Goal: Check status: Check status

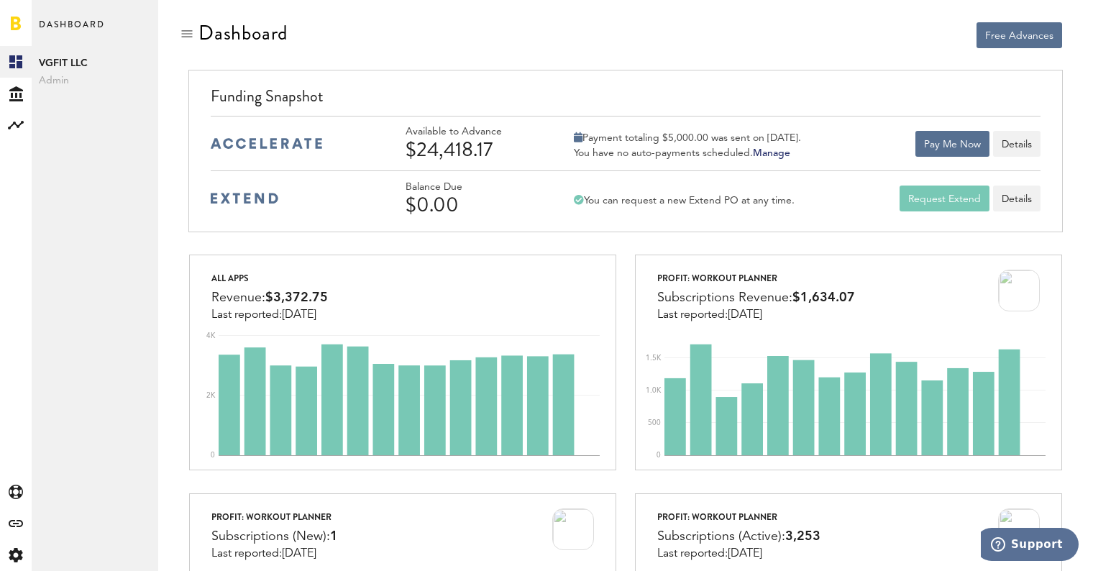
click at [553, 49] on div "Free Advances" at bounding box center [626, 46] width 892 height 49
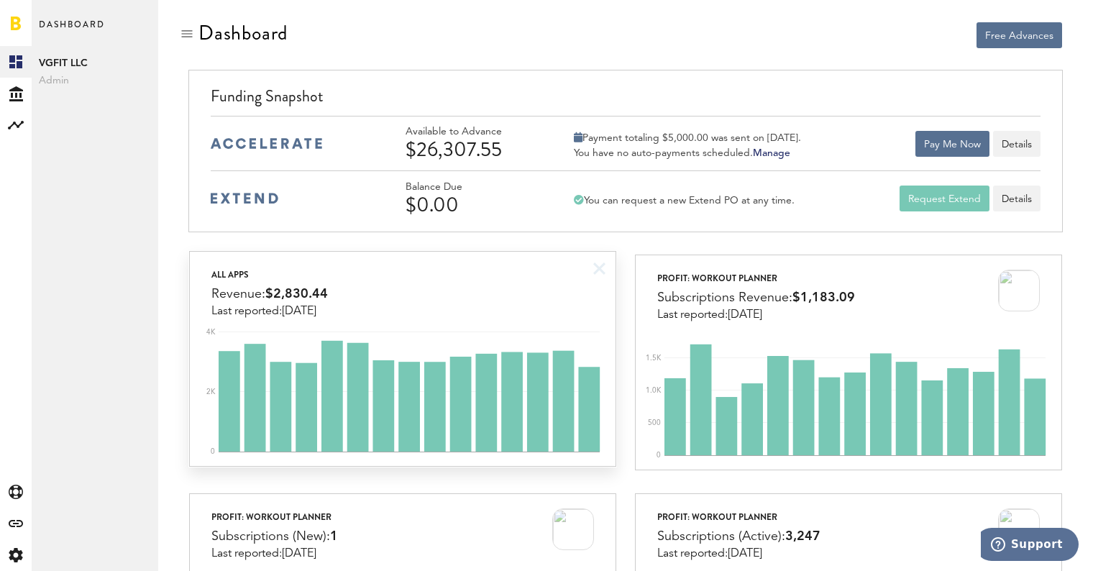
click at [476, 325] on icon "0 2K 4K" at bounding box center [402, 394] width 425 height 144
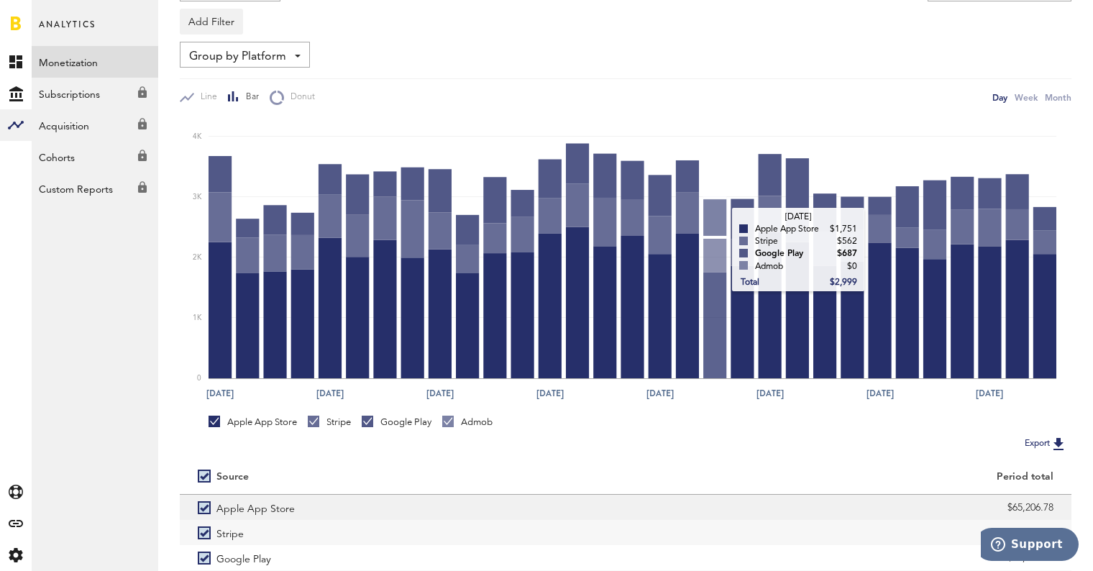
scroll to position [152, 0]
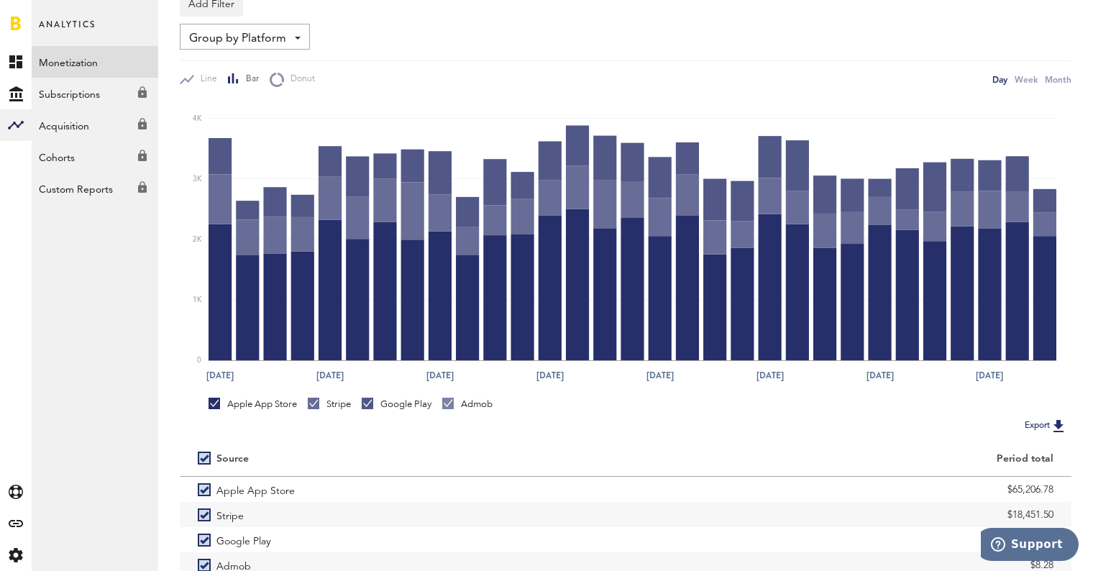
click at [335, 410] on div "Stripe" at bounding box center [329, 404] width 43 height 13
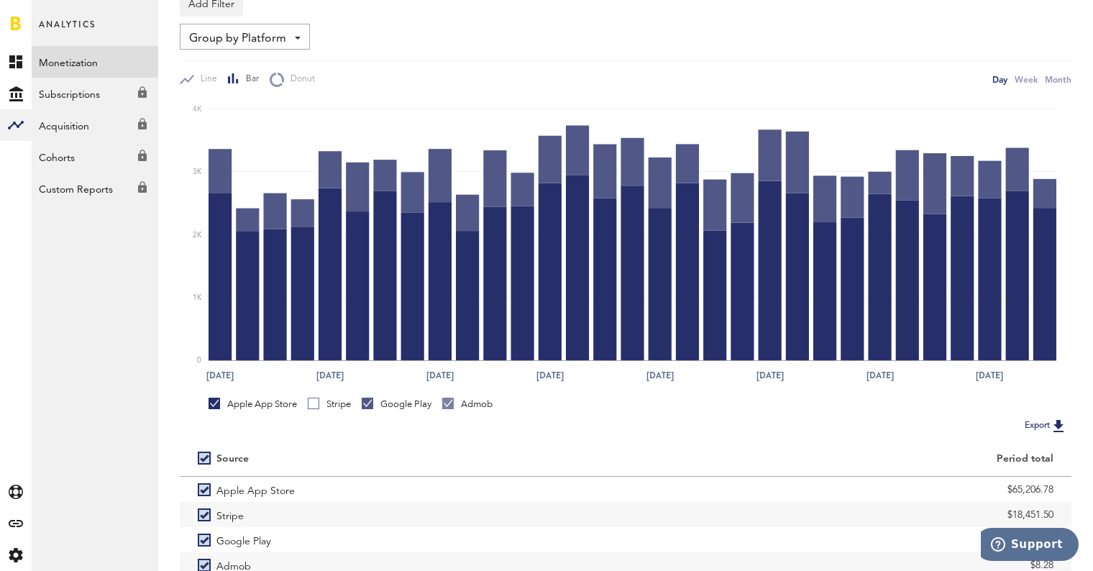
click at [398, 398] on div "Google Play" at bounding box center [397, 404] width 70 height 13
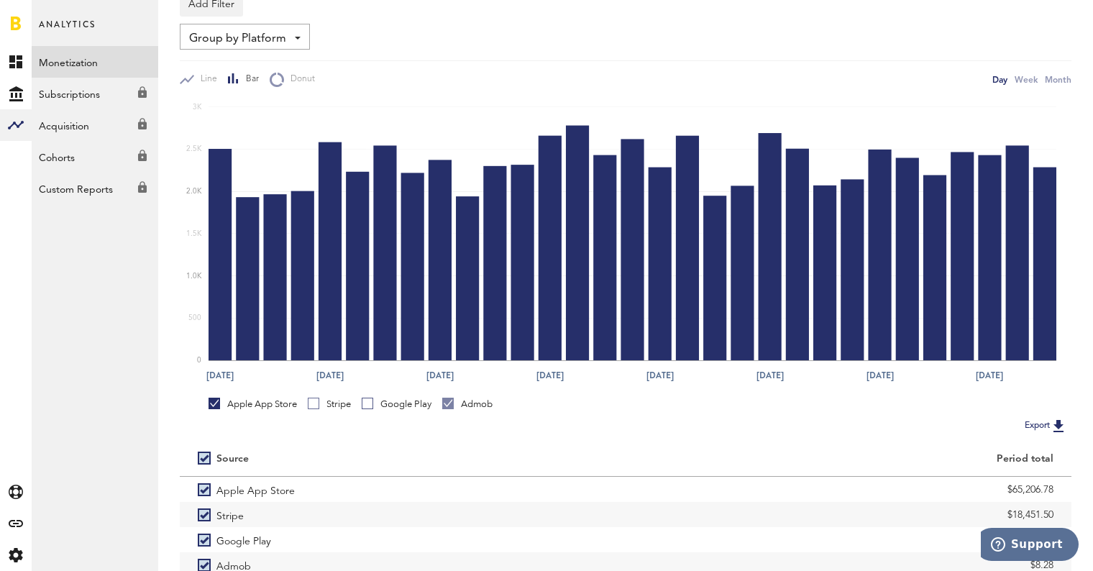
click at [470, 396] on div "Apple App Store Stripe Google Play Admob" at bounding box center [626, 402] width 892 height 27
click at [467, 405] on div "Admob" at bounding box center [467, 404] width 50 height 13
click at [344, 403] on div "Stripe" at bounding box center [329, 404] width 43 height 13
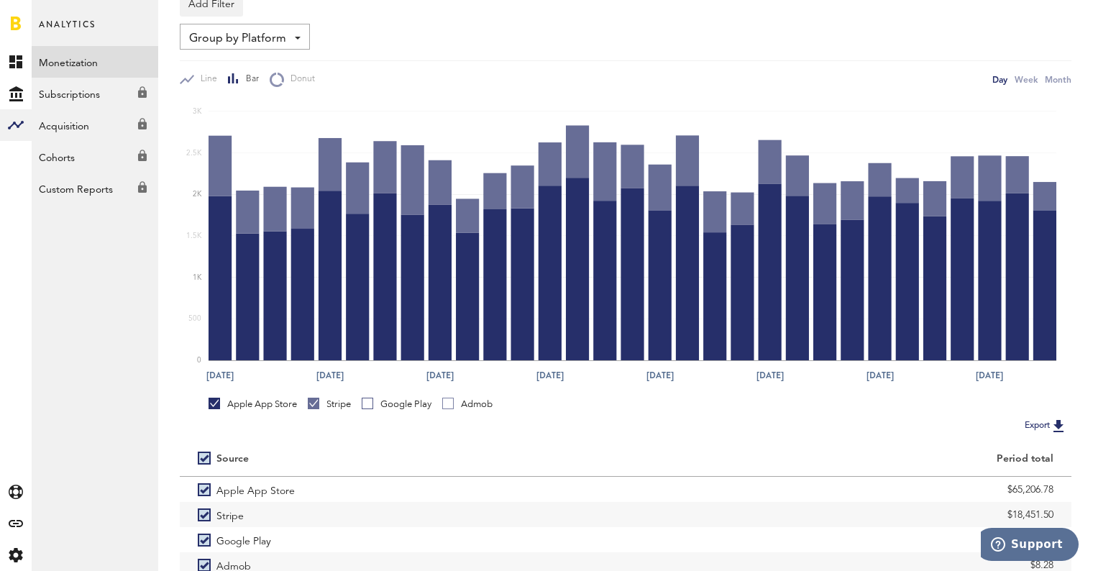
click at [268, 401] on div "Apple App Store" at bounding box center [253, 404] width 88 height 13
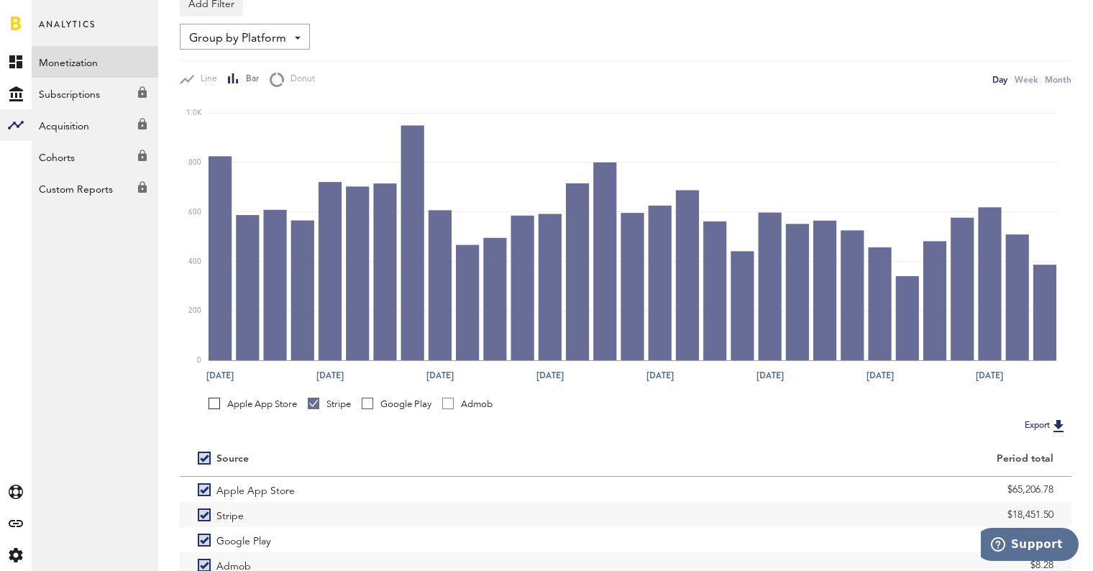
click at [383, 402] on div "Google Play" at bounding box center [397, 404] width 70 height 13
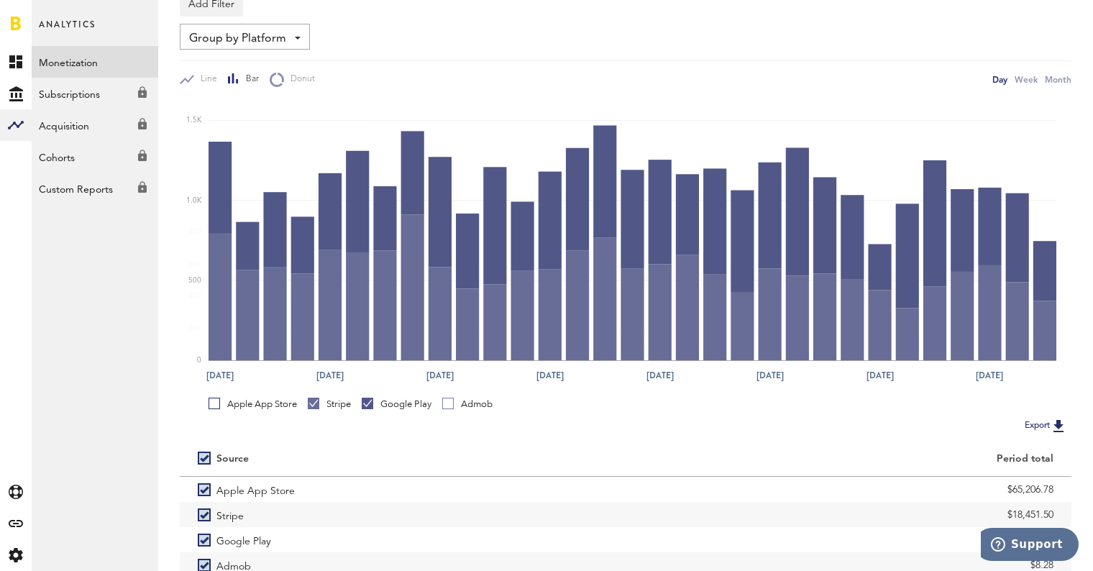
click at [332, 401] on div "Stripe" at bounding box center [329, 404] width 43 height 13
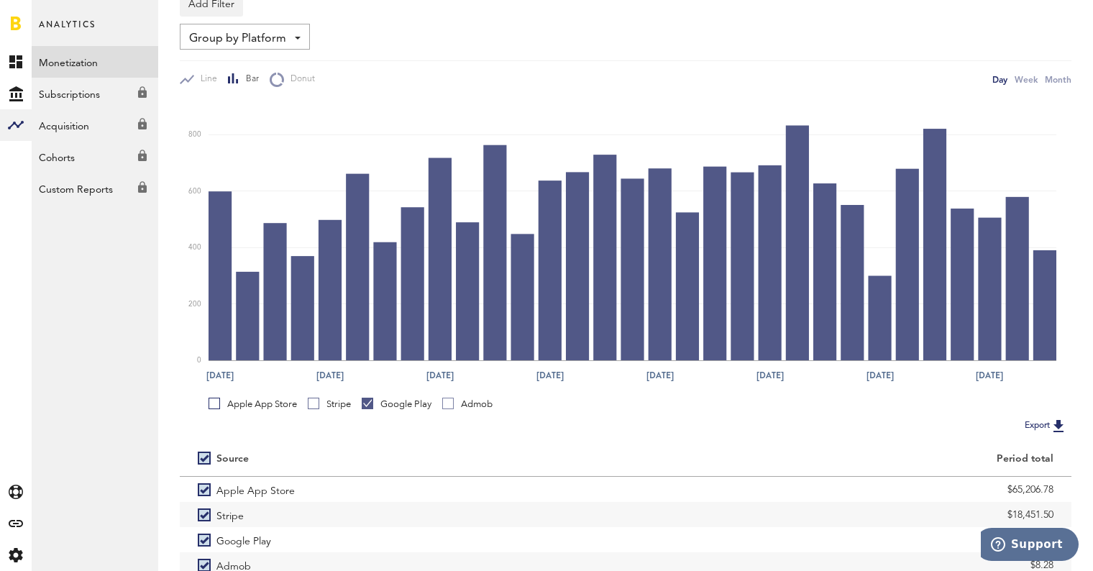
click at [267, 406] on div "Apple App Store" at bounding box center [253, 404] width 88 height 13
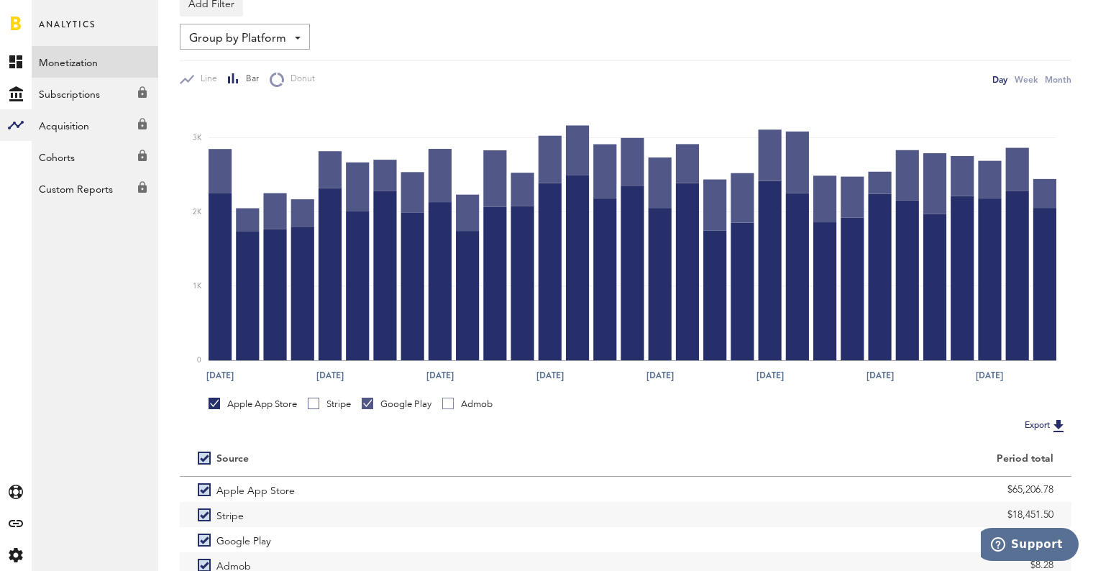
click at [393, 407] on div "Google Play" at bounding box center [397, 404] width 70 height 13
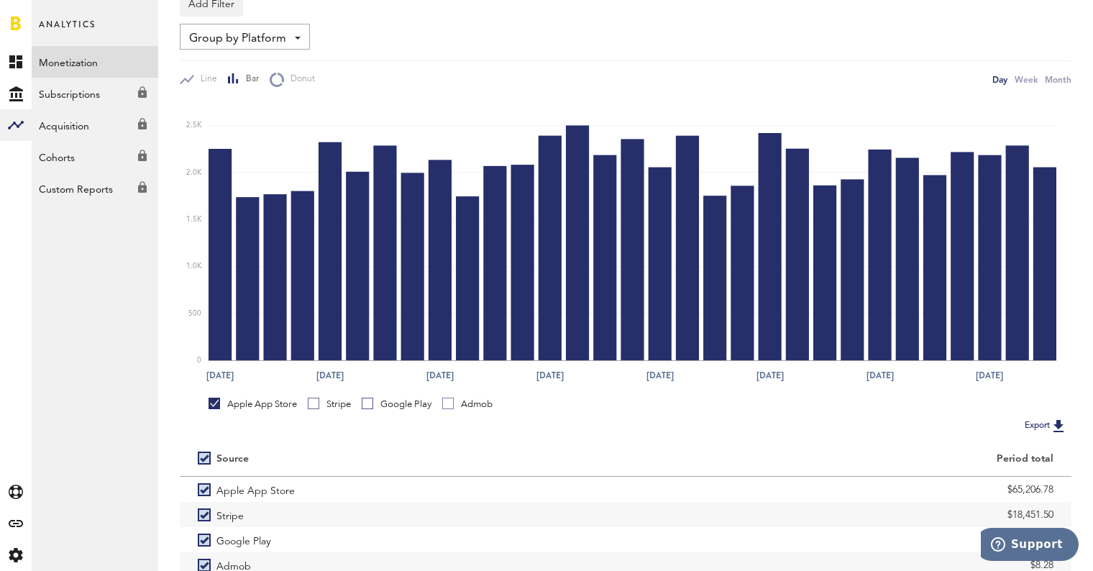
click at [367, 408] on link "Google Play" at bounding box center [397, 404] width 70 height 13
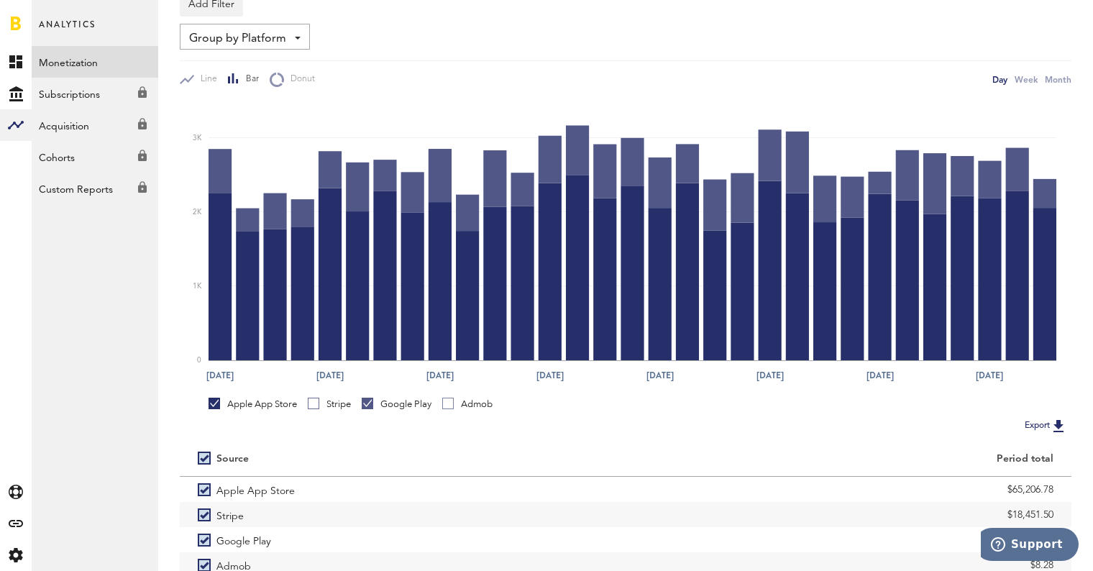
click at [244, 413] on div "Apple App Store" at bounding box center [253, 407] width 88 height 19
click at [232, 407] on div "Apple App Store" at bounding box center [253, 404] width 88 height 13
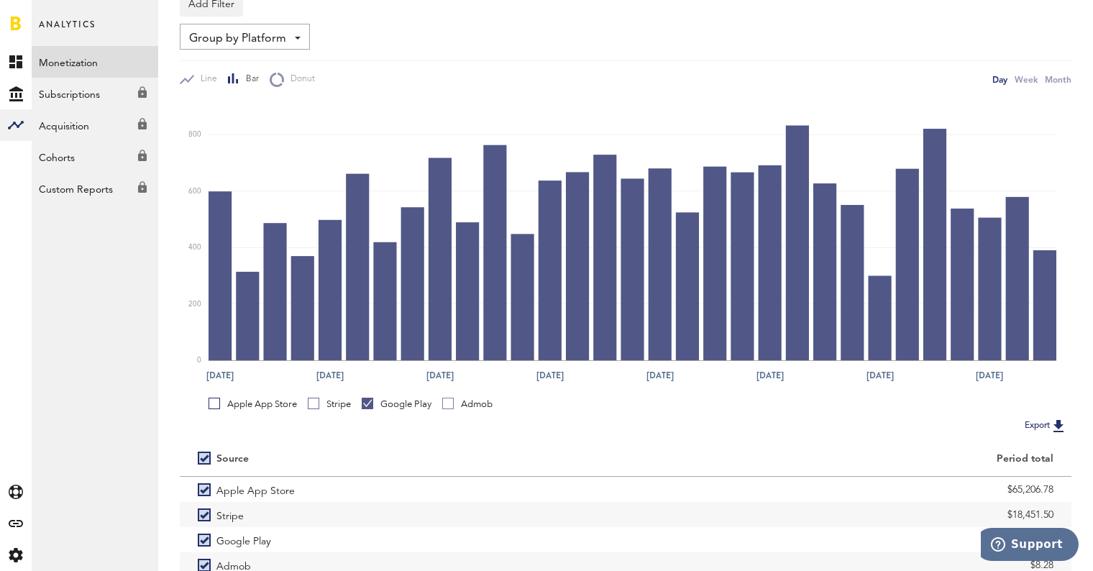
click at [229, 411] on div "Apple App Store" at bounding box center [253, 407] width 88 height 19
click at [259, 399] on div "Apple App Store" at bounding box center [253, 404] width 88 height 13
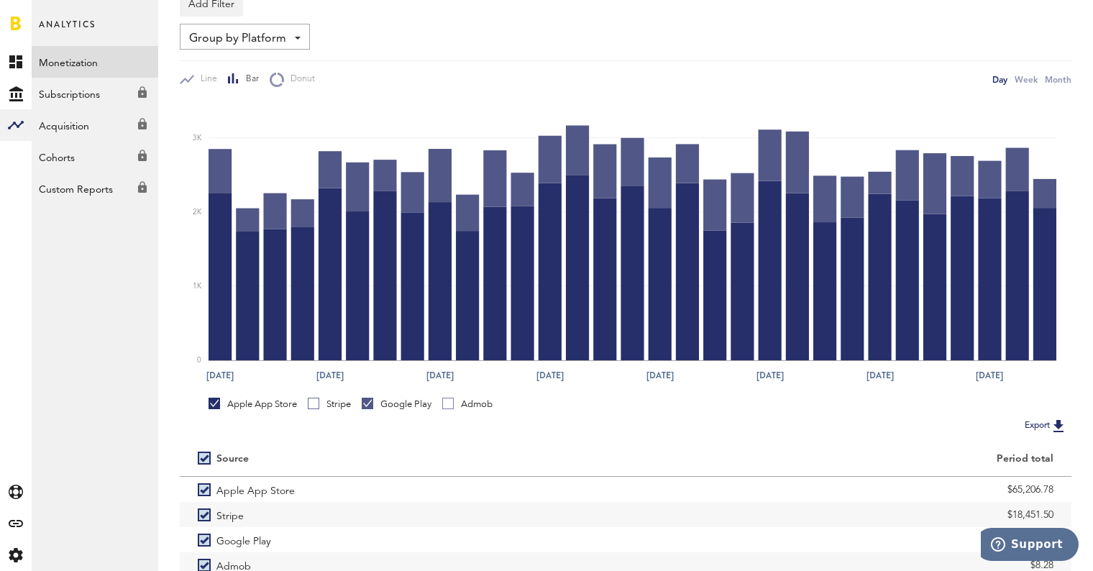
click at [407, 399] on div "Google Play" at bounding box center [397, 404] width 70 height 13
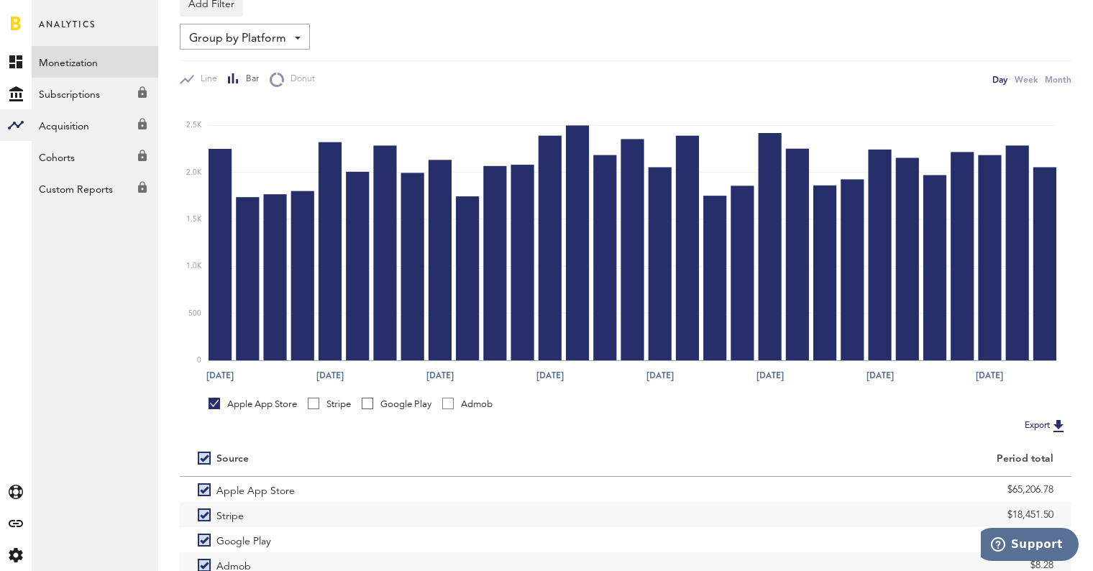
click at [398, 396] on div "Apple App Store Stripe Google Play Admob" at bounding box center [626, 402] width 892 height 27
click at [394, 404] on div "Google Play" at bounding box center [397, 404] width 70 height 13
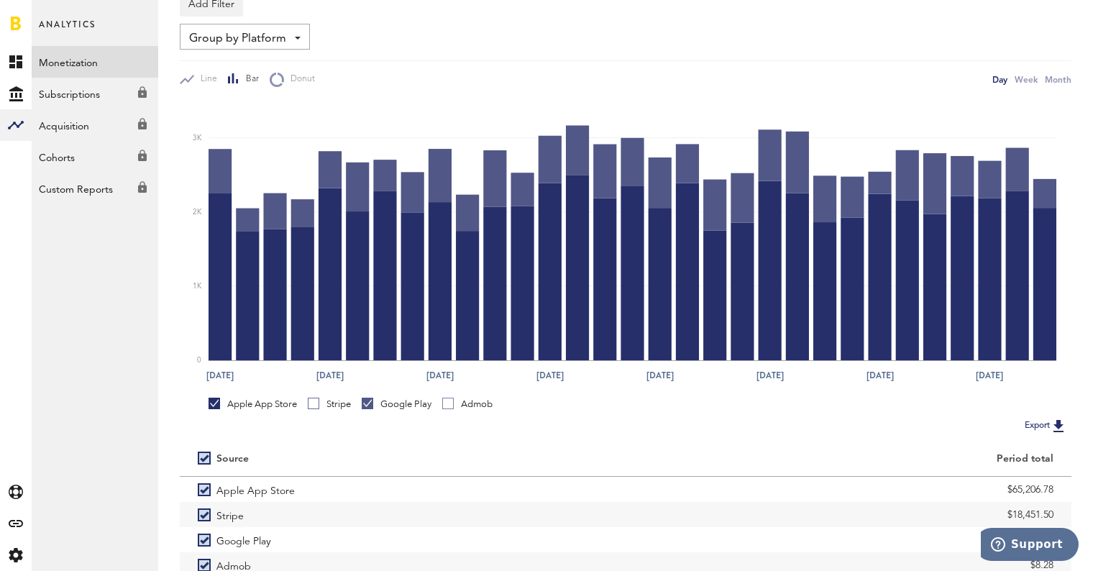
click at [339, 405] on div "Stripe" at bounding box center [329, 404] width 43 height 13
